Goal: Communication & Community: Share content

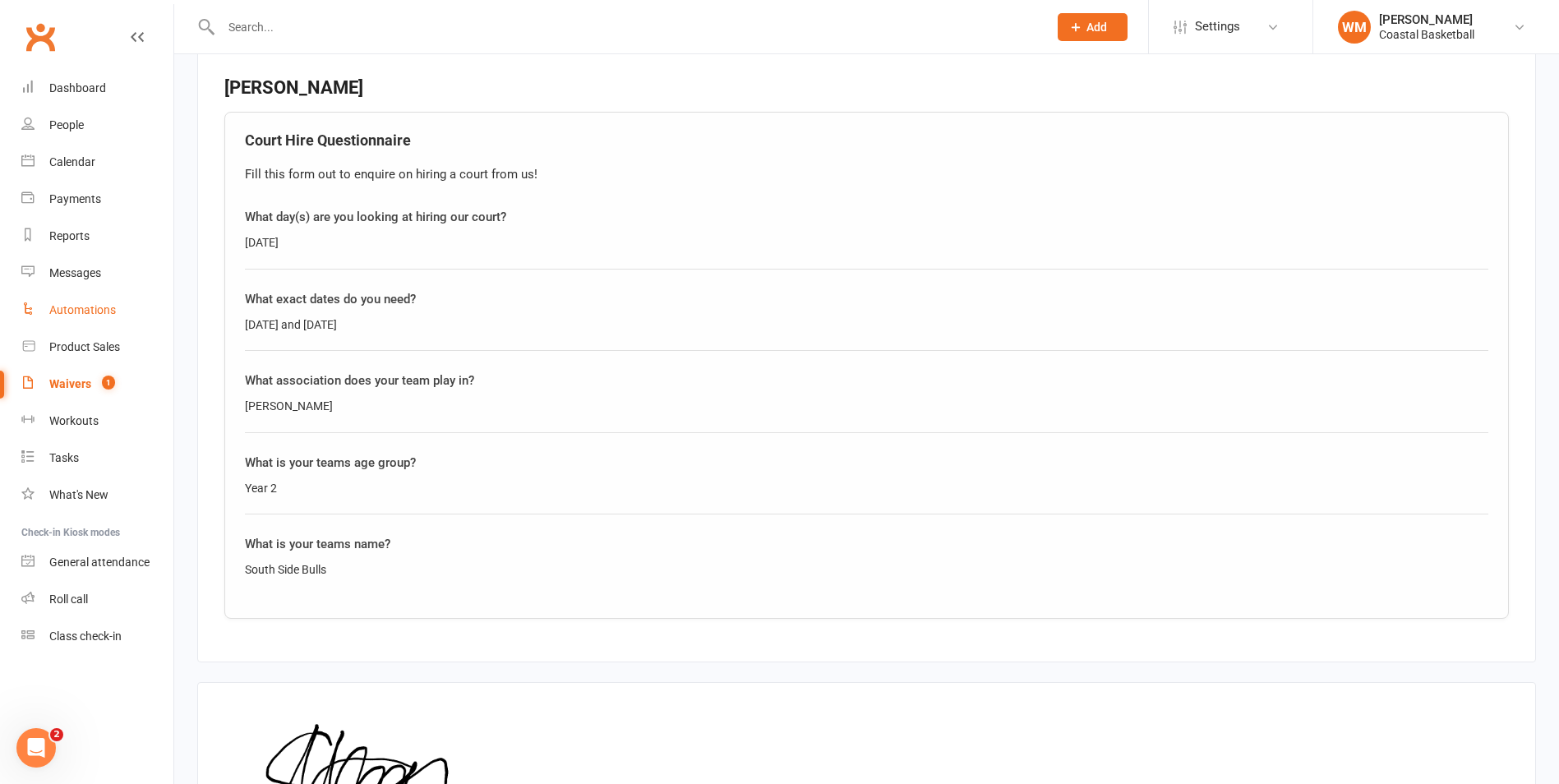
drag, startPoint x: 109, startPoint y: 299, endPoint x: 87, endPoint y: 309, distance: 24.2
click at [109, 299] on link "Automations" at bounding box center [97, 310] width 152 height 37
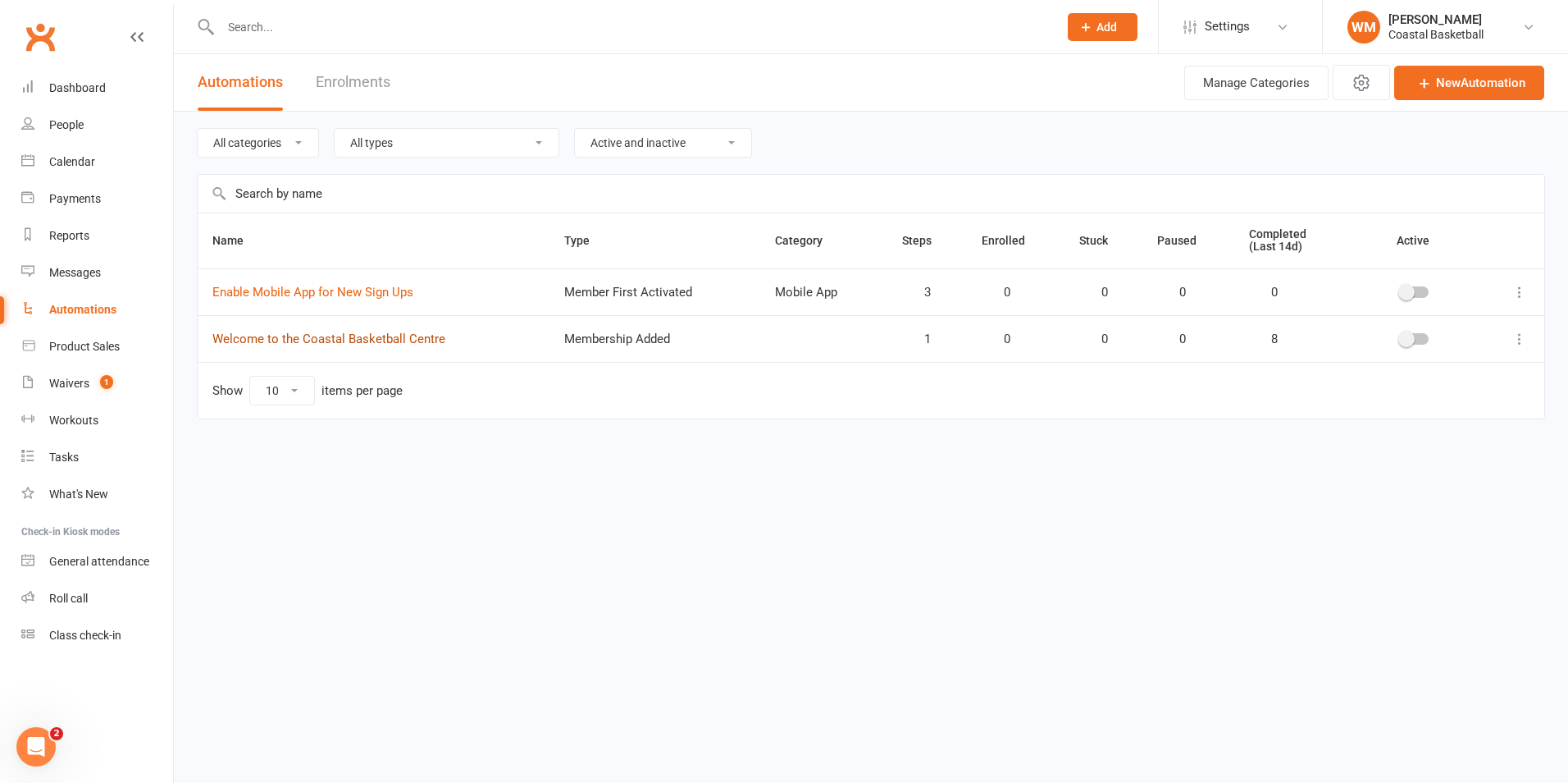
click at [396, 334] on link "Welcome to the Coastal Basketball Centre" at bounding box center [329, 339] width 233 height 15
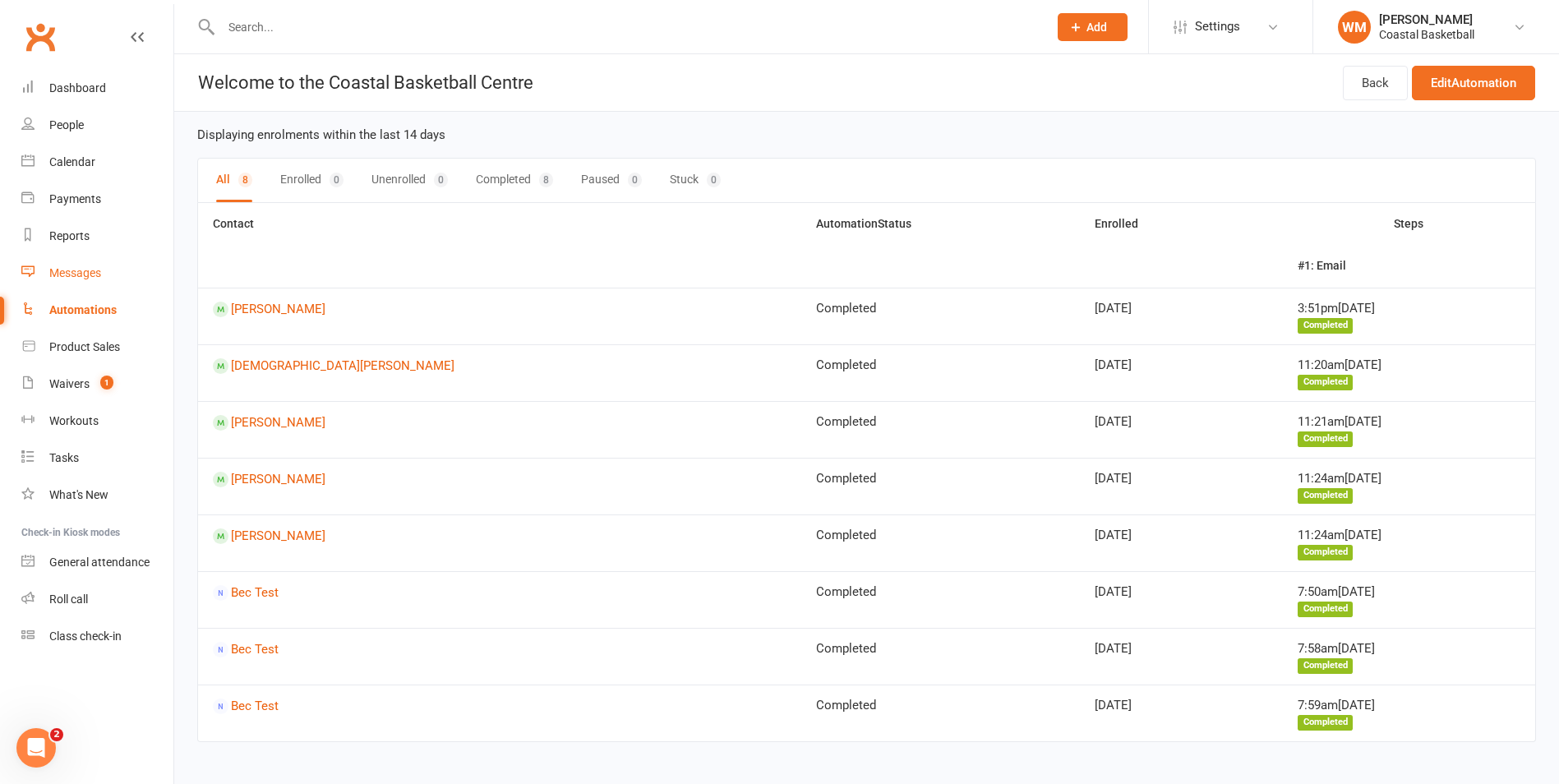
click at [110, 278] on link "Messages" at bounding box center [97, 273] width 152 height 37
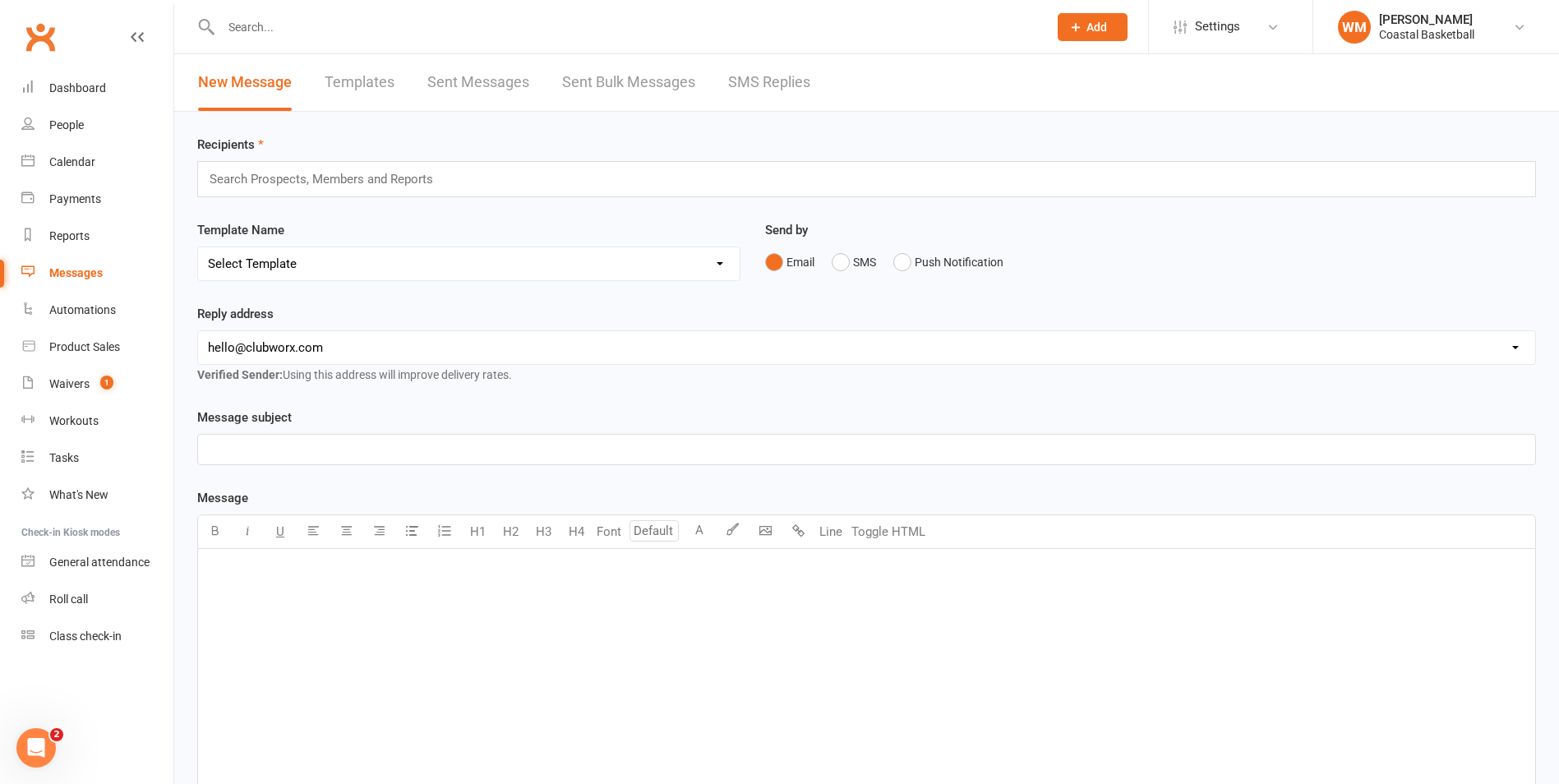
drag, startPoint x: 375, startPoint y: 347, endPoint x: 237, endPoint y: 343, distance: 138.1
click at [237, 343] on select "[EMAIL_ADDRESS][DOMAIN_NAME] [EMAIL_ADDRESS][DOMAIN_NAME] [PERSON_NAME][EMAIL_A…" at bounding box center [867, 347] width 1337 height 33
select select "1"
click at [198, 331] on select "[EMAIL_ADDRESS][DOMAIN_NAME] [EMAIL_ADDRESS][DOMAIN_NAME] [PERSON_NAME][EMAIL_A…" at bounding box center [867, 347] width 1337 height 33
